Goal: Task Accomplishment & Management: Manage account settings

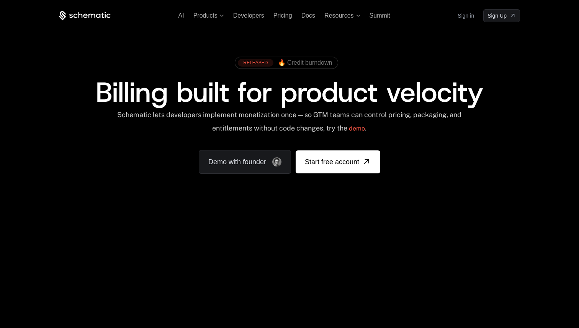
click at [466, 14] on link "Sign in" at bounding box center [466, 16] width 16 height 12
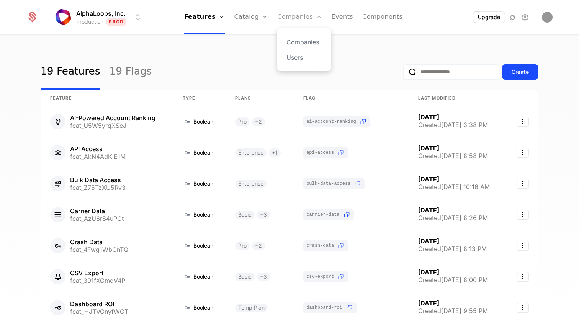
click at [306, 16] on link "Companies" at bounding box center [299, 17] width 45 height 34
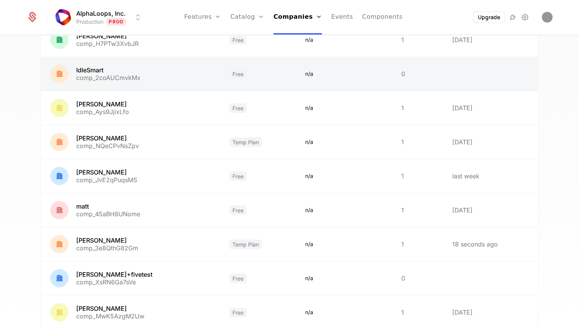
scroll to position [127, 0]
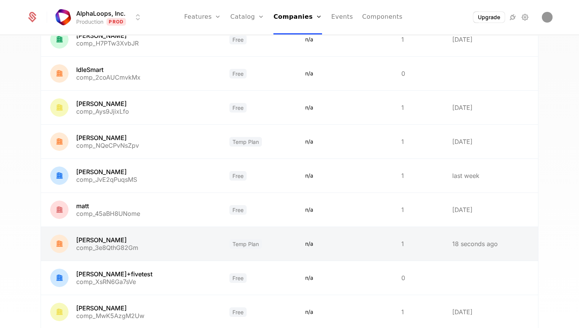
click at [87, 240] on link at bounding box center [130, 244] width 179 height 34
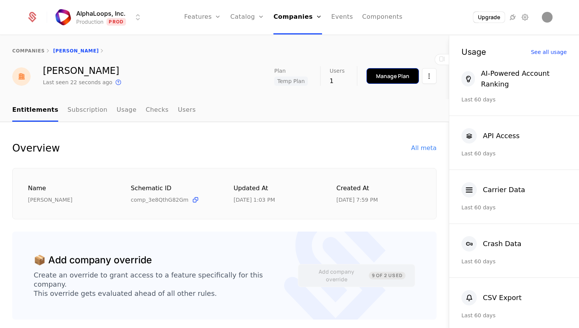
click at [382, 76] on div "Manage Plan" at bounding box center [392, 76] width 33 height 8
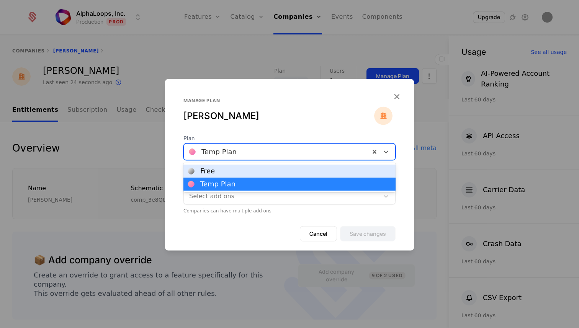
click at [233, 149] on div at bounding box center [276, 151] width 175 height 11
click at [227, 171] on div "Free" at bounding box center [289, 171] width 203 height 7
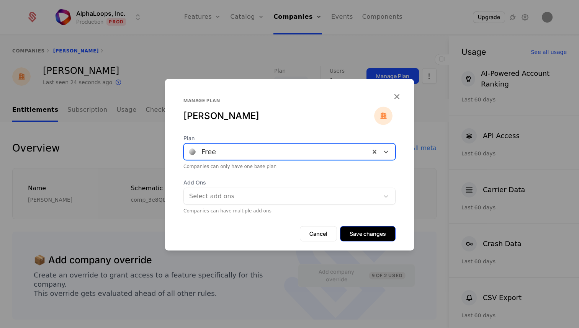
click at [366, 221] on form "Plan option [object Object], selected. Free Companies can only have one base pl…" at bounding box center [289, 192] width 249 height 116
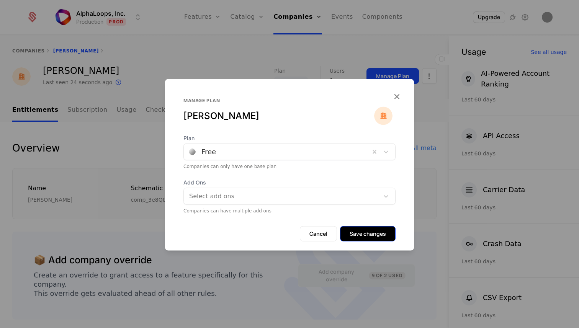
click at [366, 229] on button "Save changes" at bounding box center [368, 233] width 56 height 15
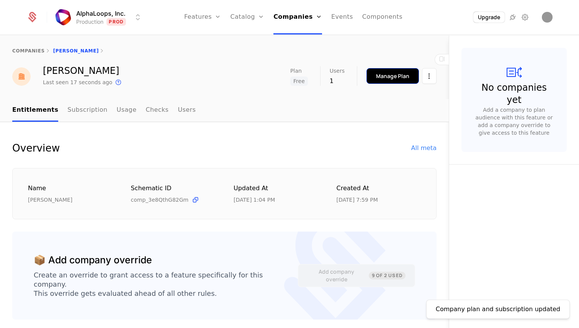
click at [401, 82] on button "Manage Plan" at bounding box center [392, 76] width 52 height 16
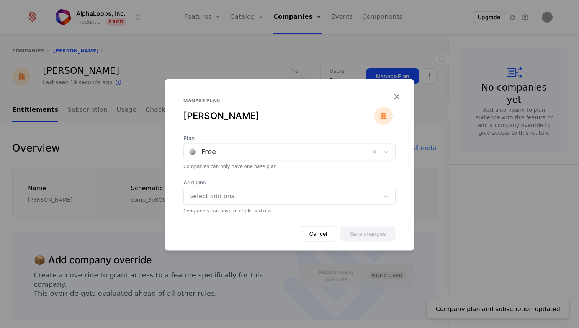
click at [232, 148] on div at bounding box center [276, 151] width 175 height 11
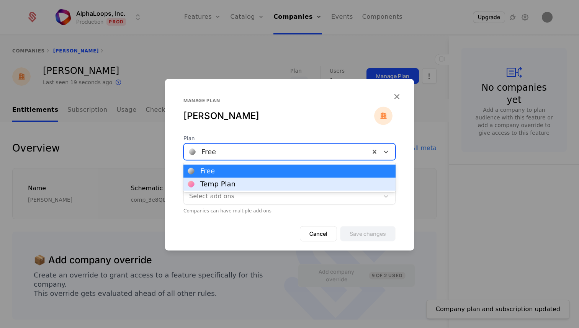
click at [227, 181] on div "Temp Plan" at bounding box center [217, 184] width 35 height 7
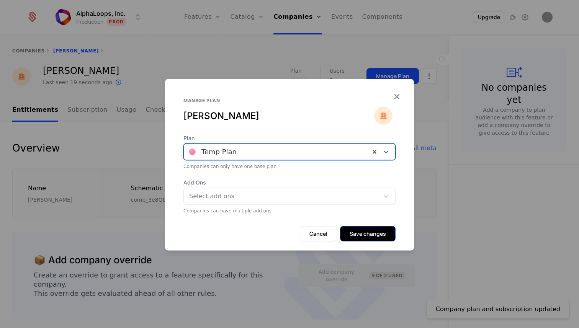
click at [365, 230] on button "Save changes" at bounding box center [368, 233] width 56 height 15
